Goal: Find specific fact: Find specific fact

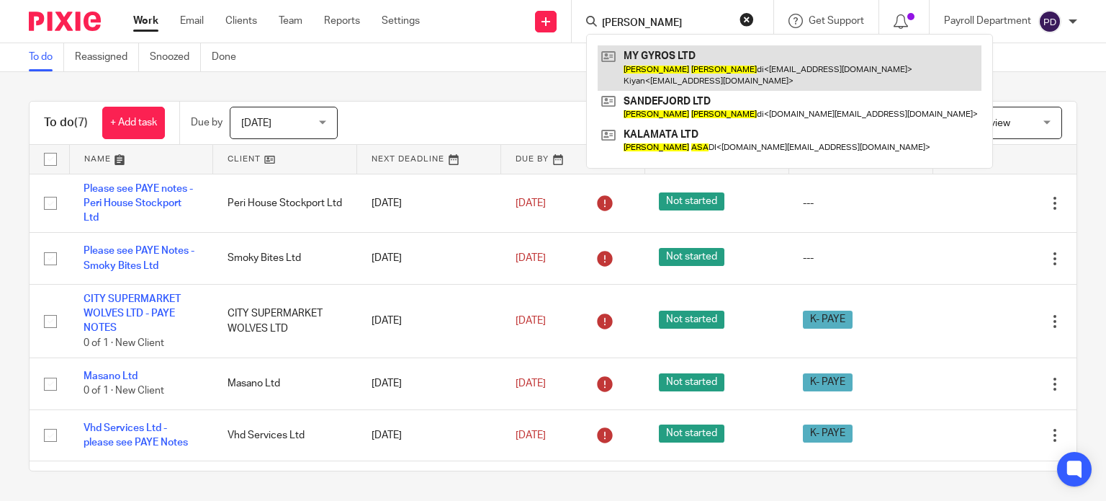
type input "[PERSON_NAME]"
click at [654, 64] on link at bounding box center [790, 67] width 384 height 45
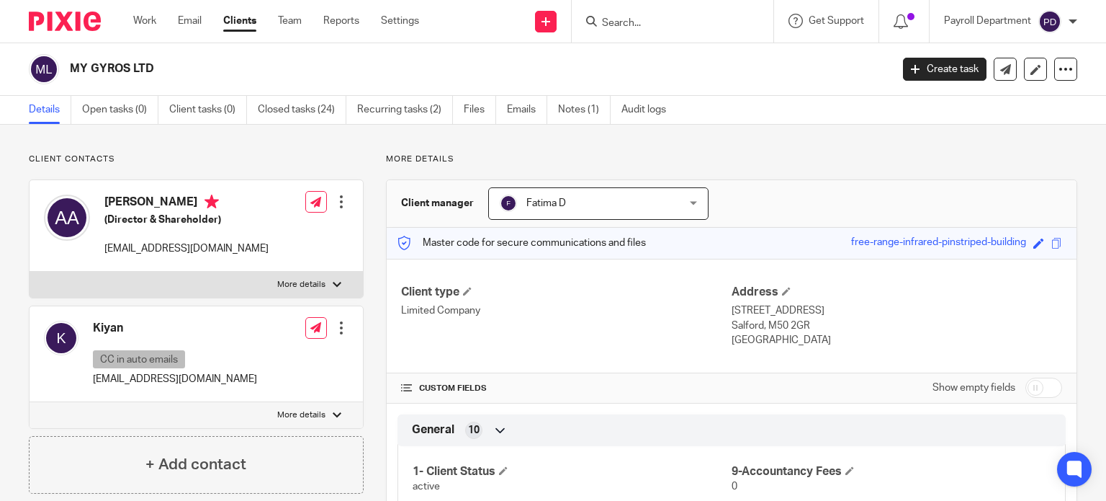
click at [277, 281] on p "More details" at bounding box center [301, 285] width 48 height 12
click at [30, 272] on input "More details" at bounding box center [29, 271] width 1 height 1
checkbox input "true"
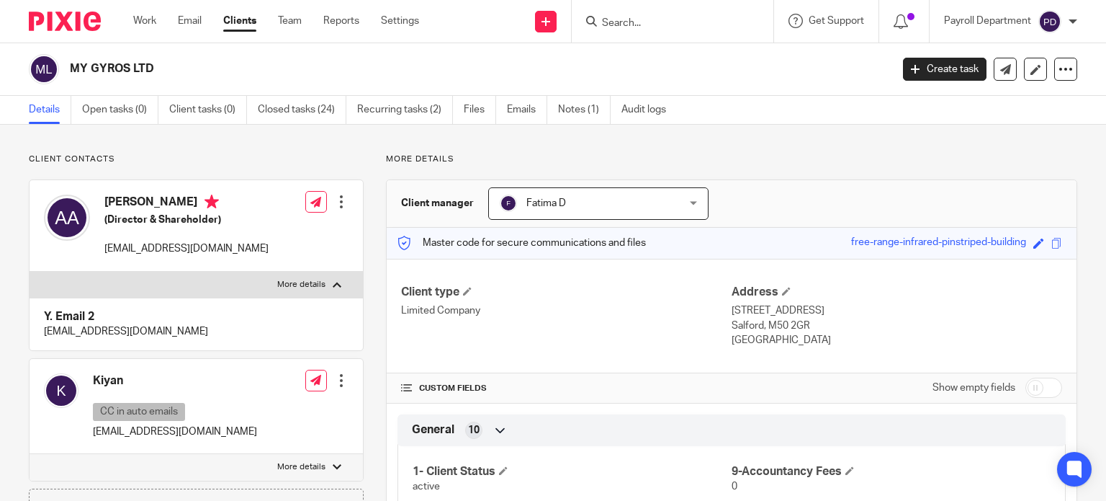
scroll to position [144, 0]
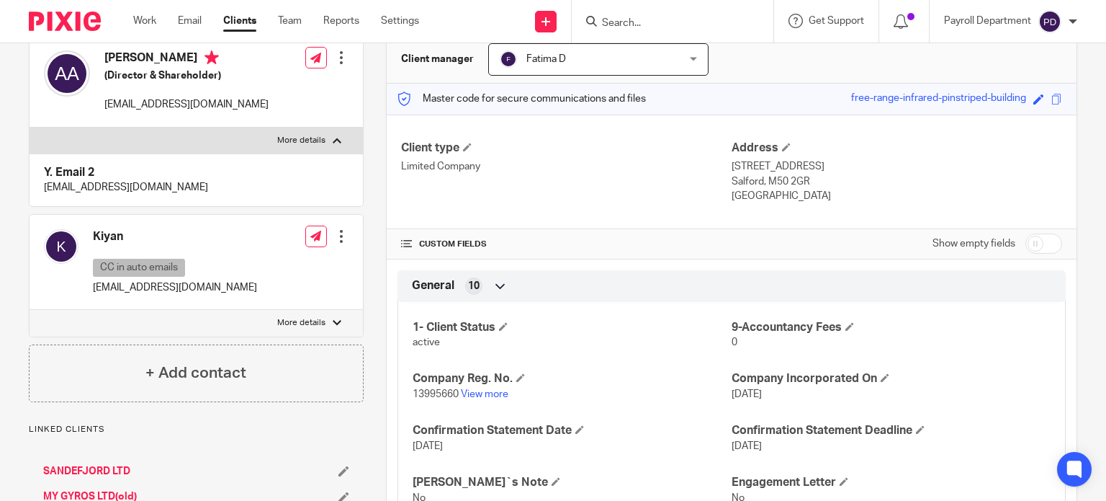
click at [289, 326] on p "More details" at bounding box center [301, 323] width 48 height 12
click at [30, 310] on input "More details" at bounding box center [29, 309] width 1 height 1
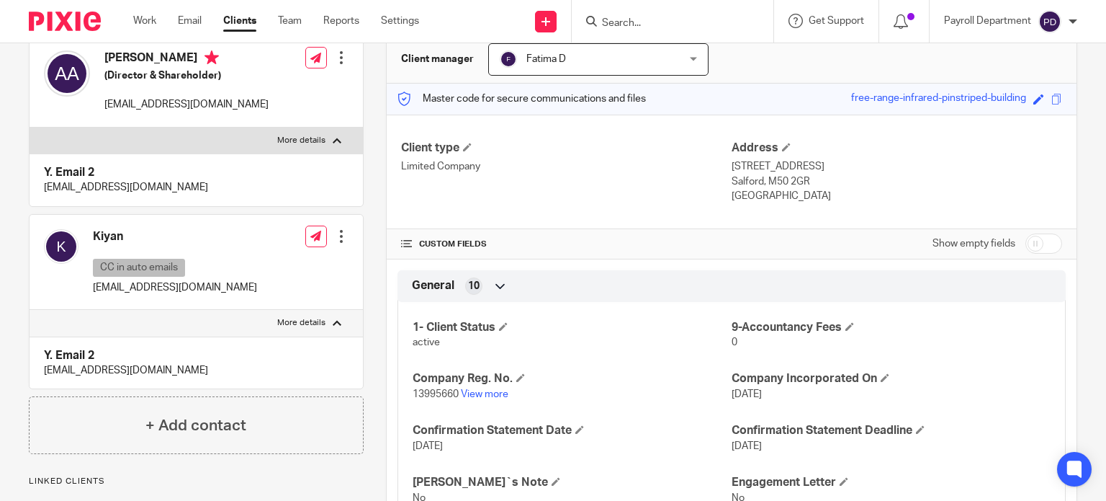
click at [289, 325] on p "More details" at bounding box center [301, 323] width 48 height 12
click at [30, 310] on input "More details" at bounding box center [29, 309] width 1 height 1
checkbox input "false"
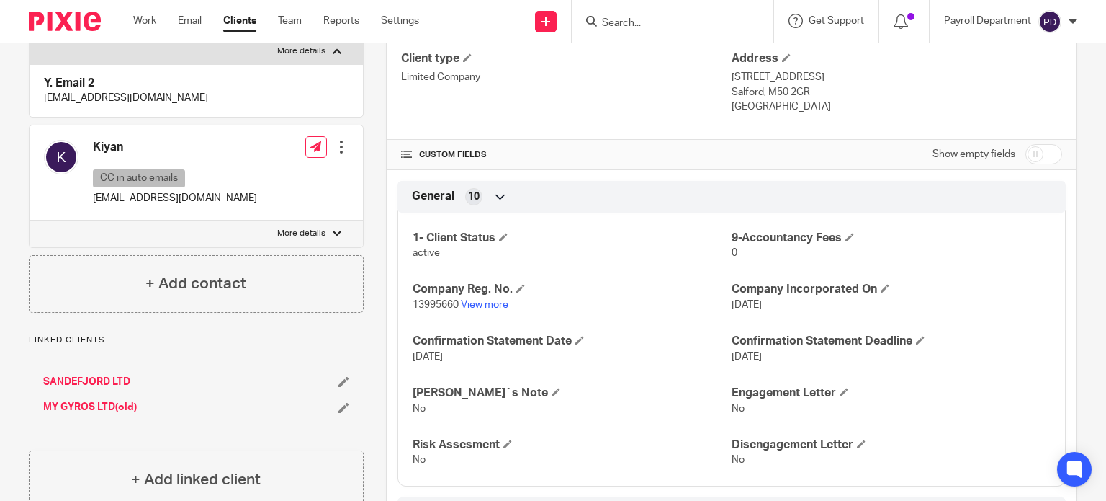
scroll to position [288, 0]
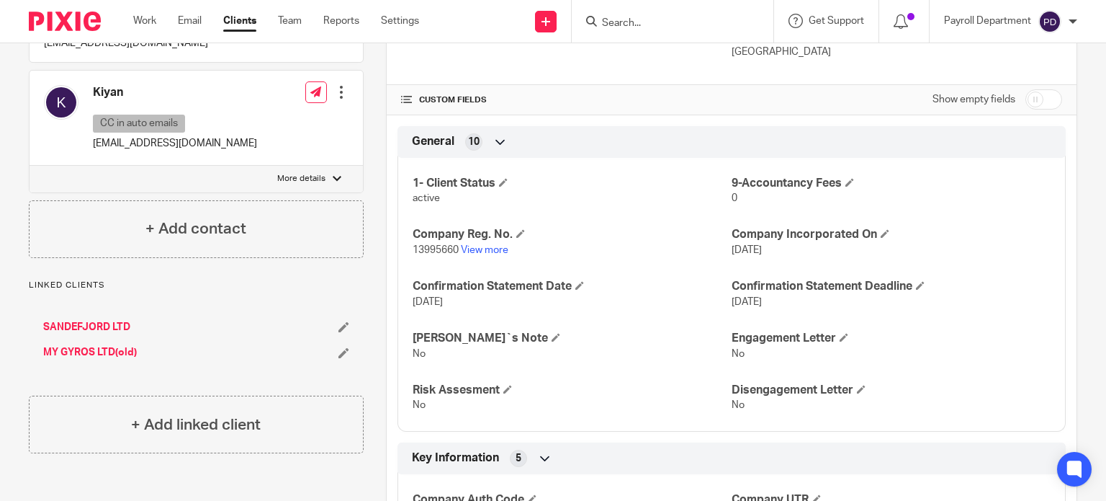
click at [97, 323] on link "SANDEFJORD LTD" at bounding box center [86, 327] width 87 height 14
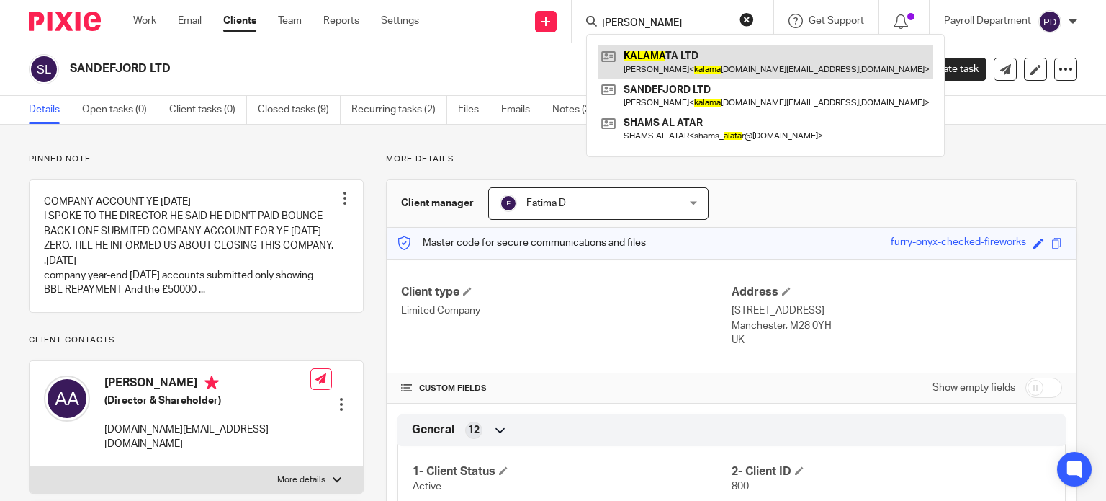
type input "[PERSON_NAME]"
click at [656, 66] on link at bounding box center [766, 61] width 336 height 33
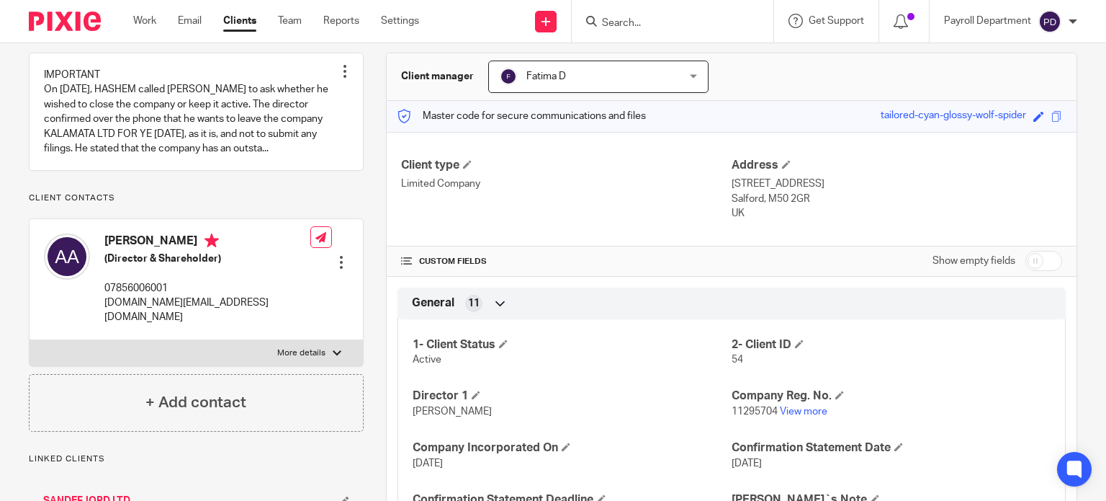
scroll to position [144, 0]
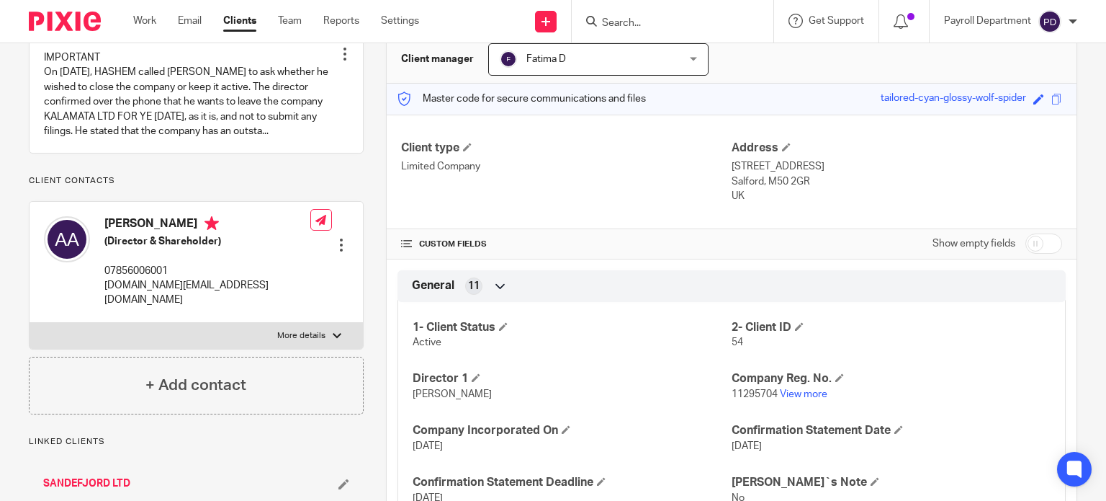
click at [294, 330] on p "More details" at bounding box center [301, 336] width 48 height 12
click at [30, 322] on input "More details" at bounding box center [29, 322] width 1 height 1
checkbox input "true"
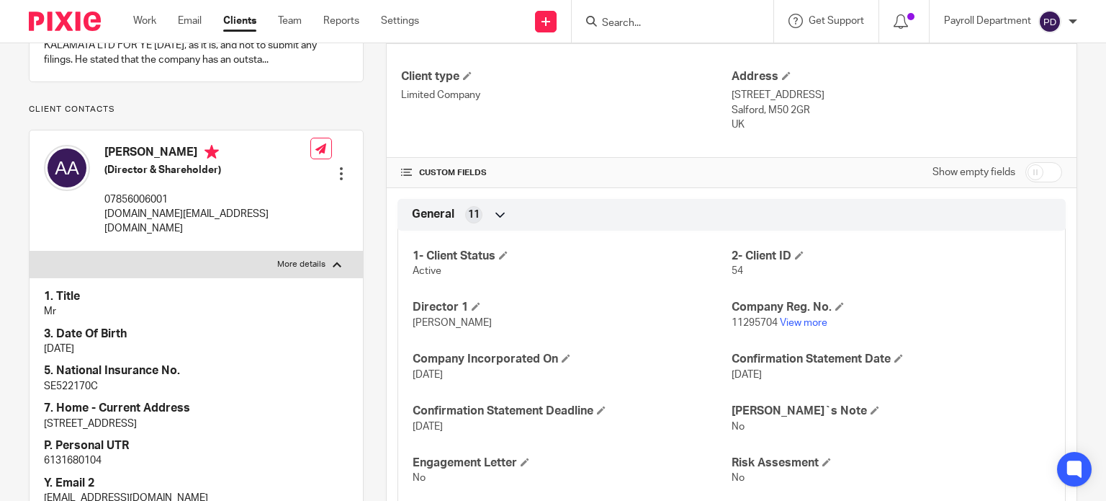
scroll to position [216, 0]
drag, startPoint x: 123, startPoint y: 368, endPoint x: 23, endPoint y: 370, distance: 100.1
drag, startPoint x: 71, startPoint y: 362, endPoint x: 63, endPoint y: 374, distance: 14.0
click at [63, 378] on p "SE522170C" at bounding box center [196, 385] width 305 height 14
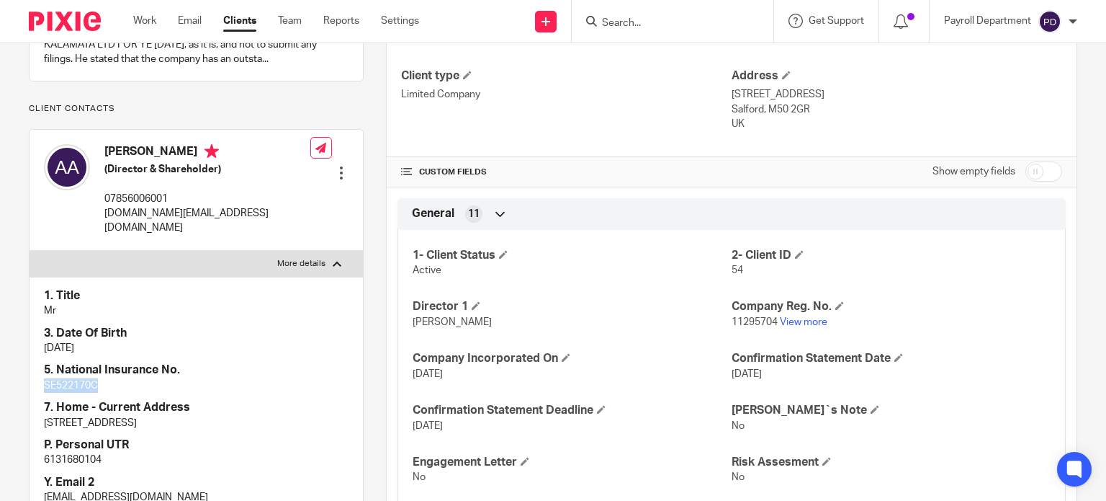
click at [63, 378] on p "SE522170C" at bounding box center [196, 385] width 305 height 14
copy p "SE522170C"
